Goal: Find specific page/section: Find specific page/section

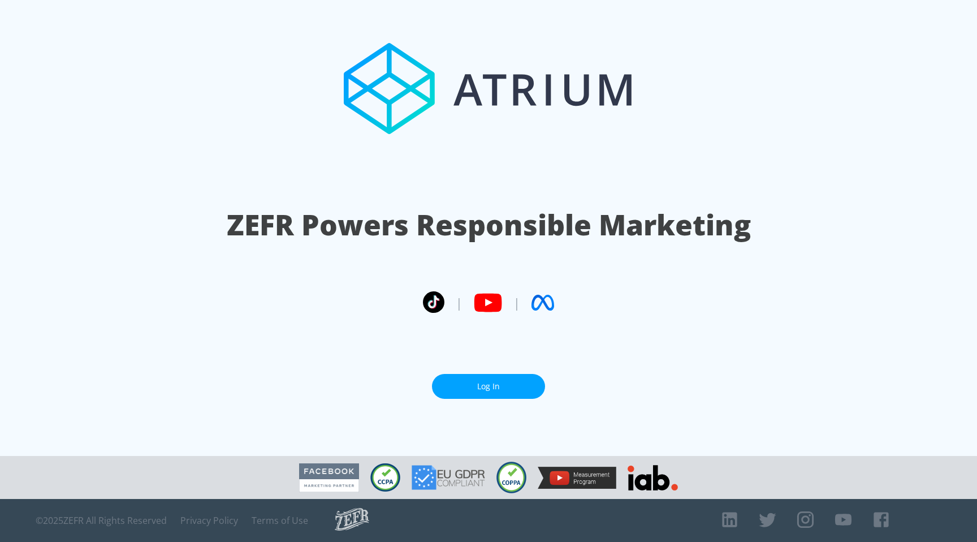
click at [479, 384] on link "Log In" at bounding box center [488, 386] width 113 height 25
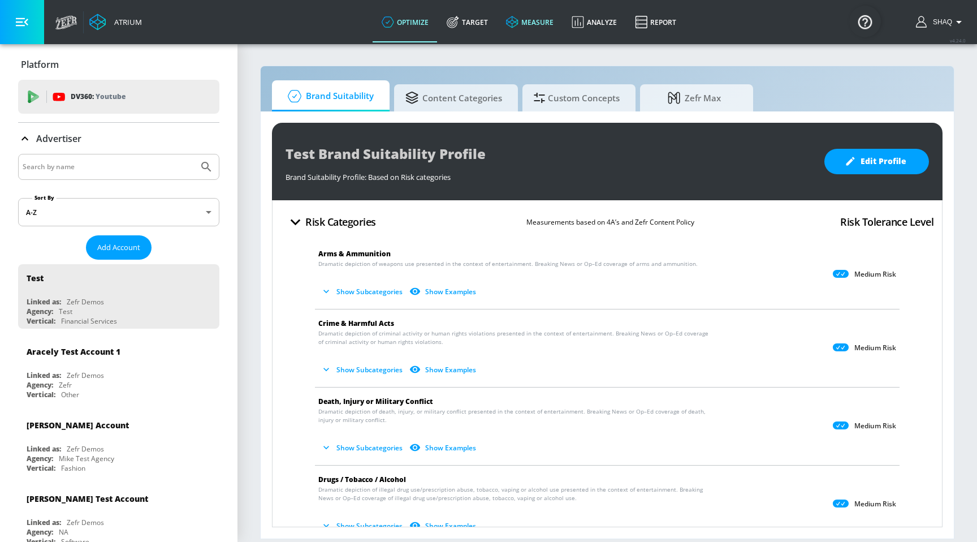
click at [512, 15] on link "measure" at bounding box center [530, 22] width 66 height 41
